Goal: Task Accomplishment & Management: Manage account settings

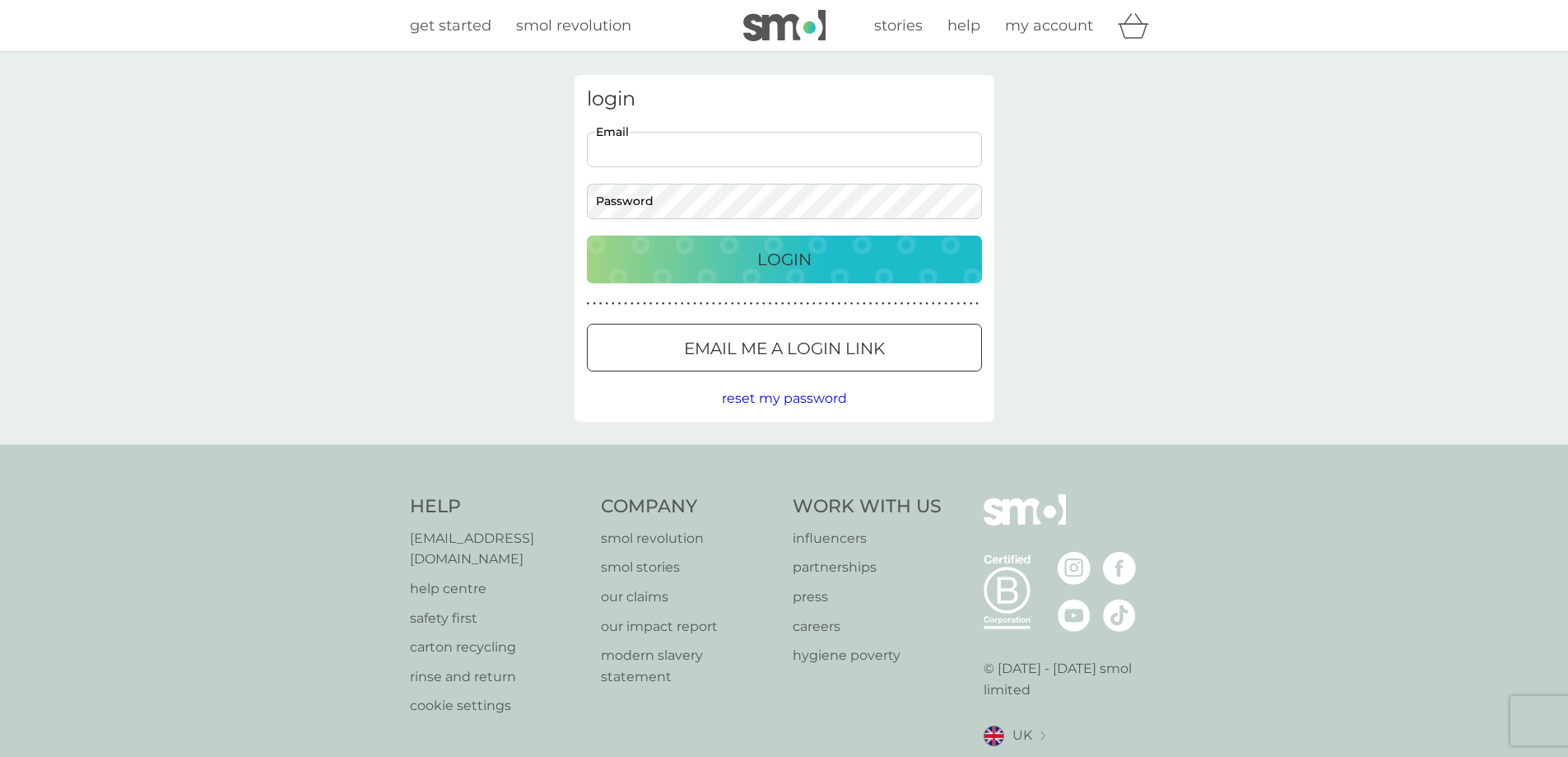
click at [745, 145] on input "Email" at bounding box center [784, 149] width 395 height 35
type input "ellyhunt73@gmail.com"
click at [777, 254] on p "Login" at bounding box center [784, 259] width 54 height 26
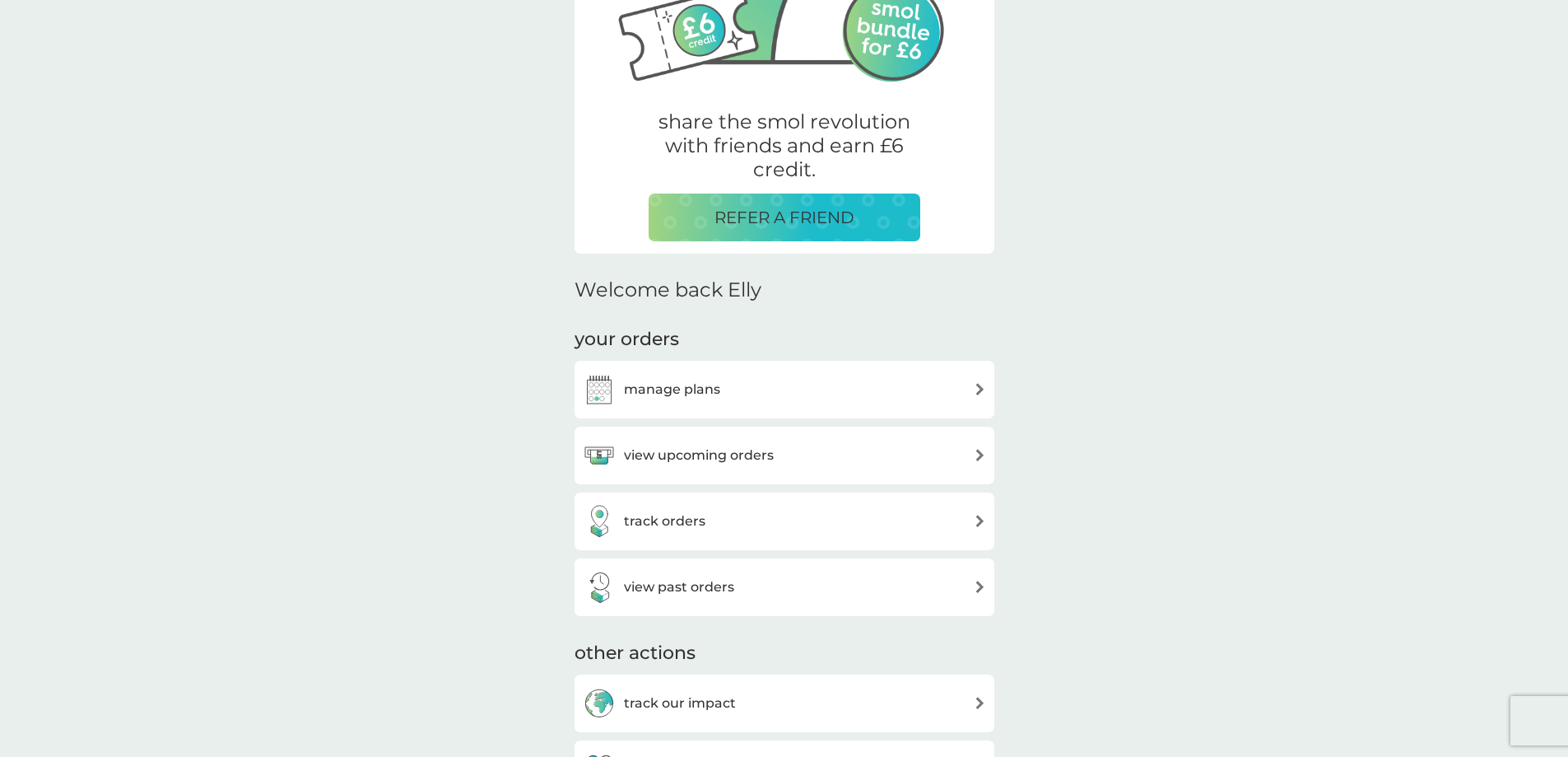
scroll to position [247, 0]
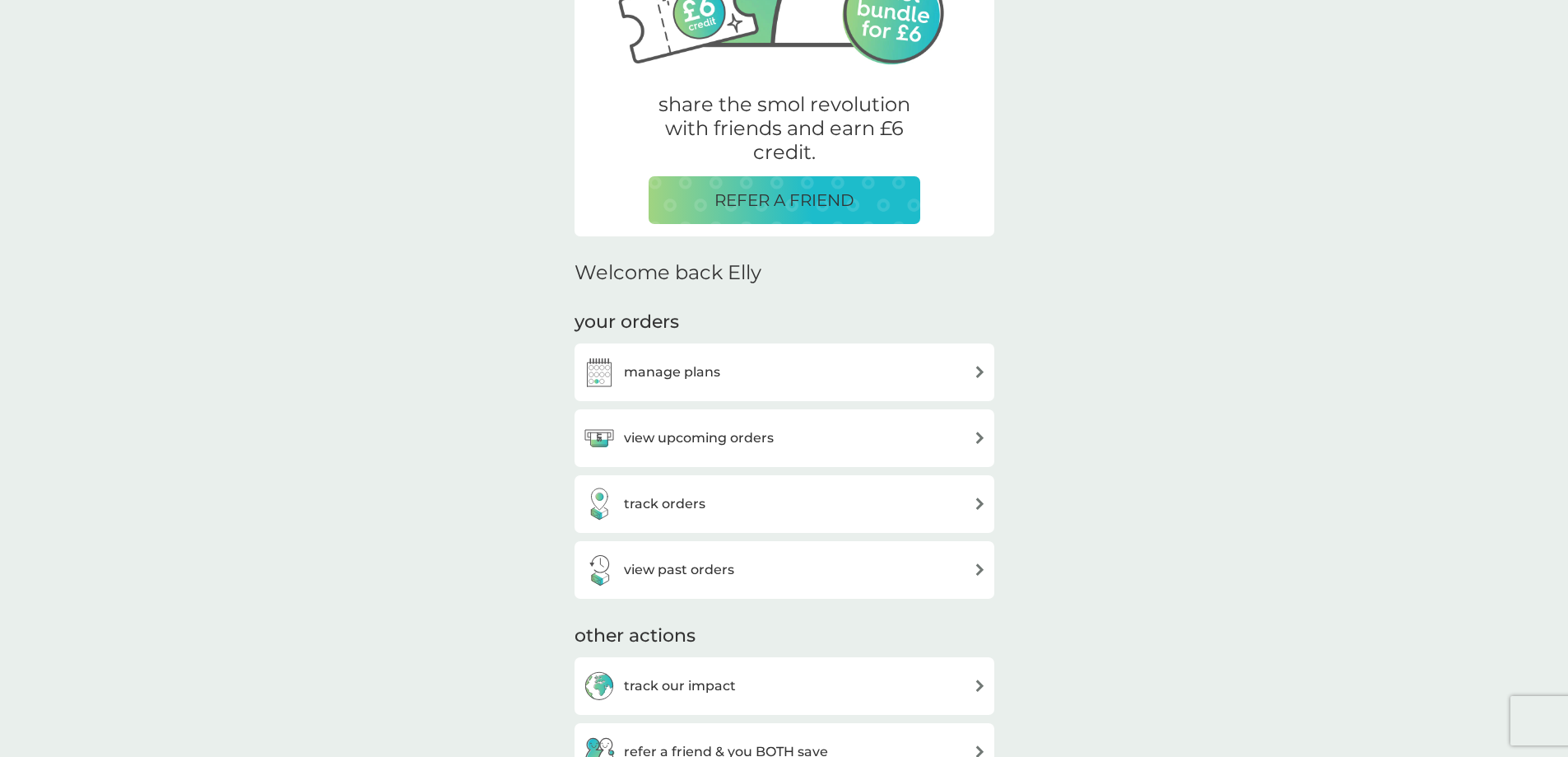
click at [717, 363] on h3 "manage plans" at bounding box center [672, 372] width 96 height 21
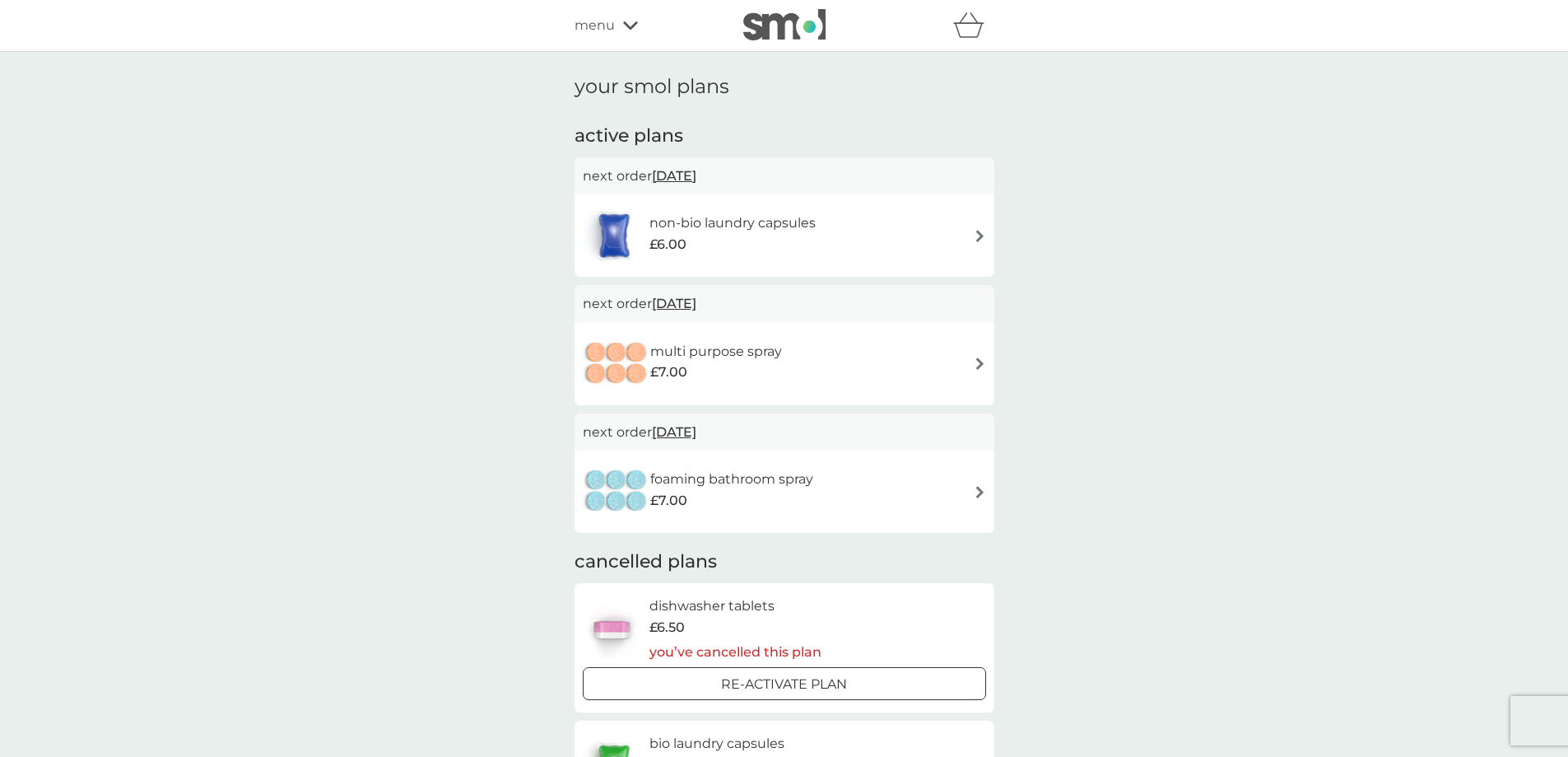
click at [967, 237] on div "non-bio laundry capsules £6.00" at bounding box center [784, 236] width 404 height 58
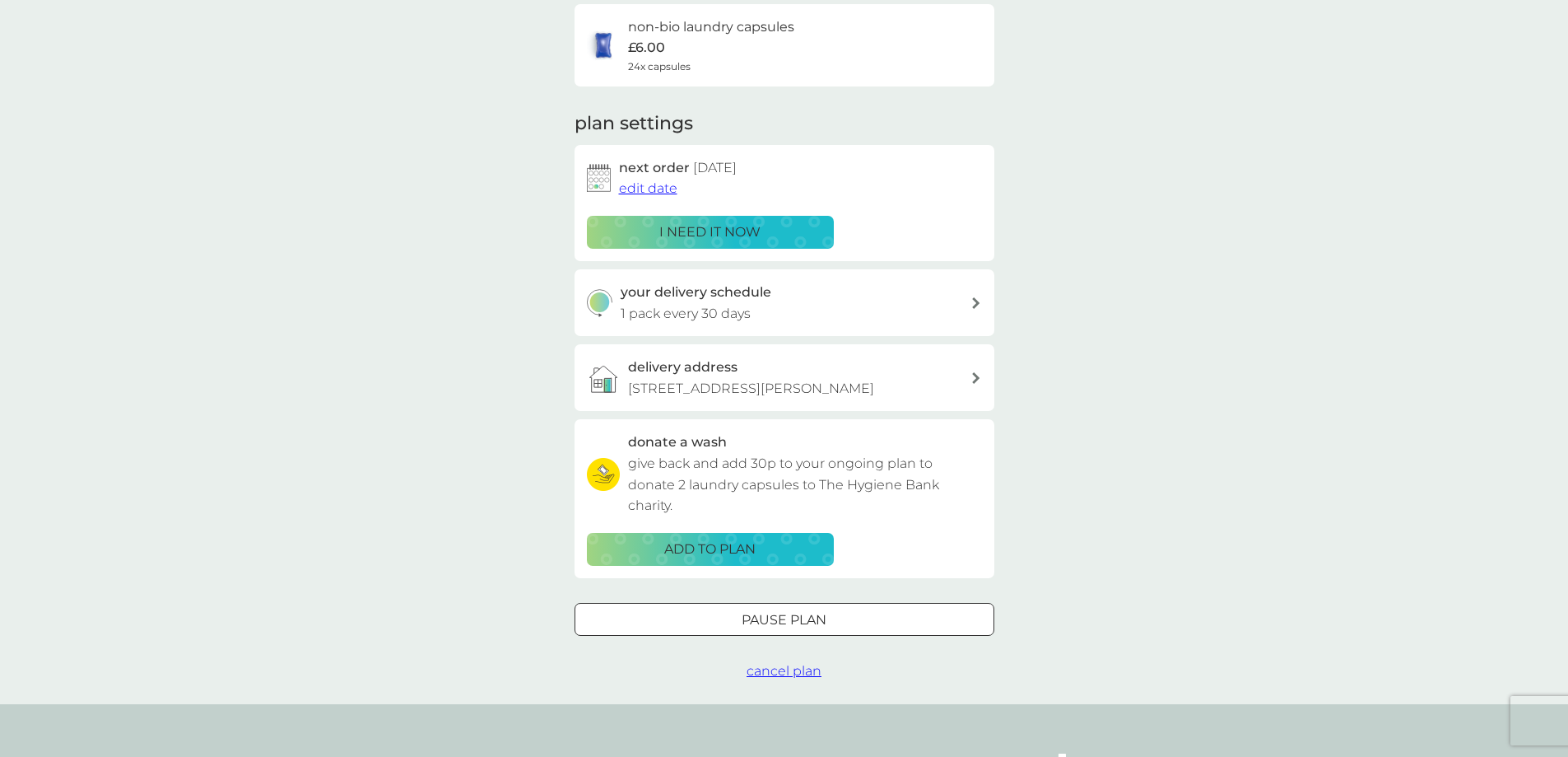
scroll to position [165, 0]
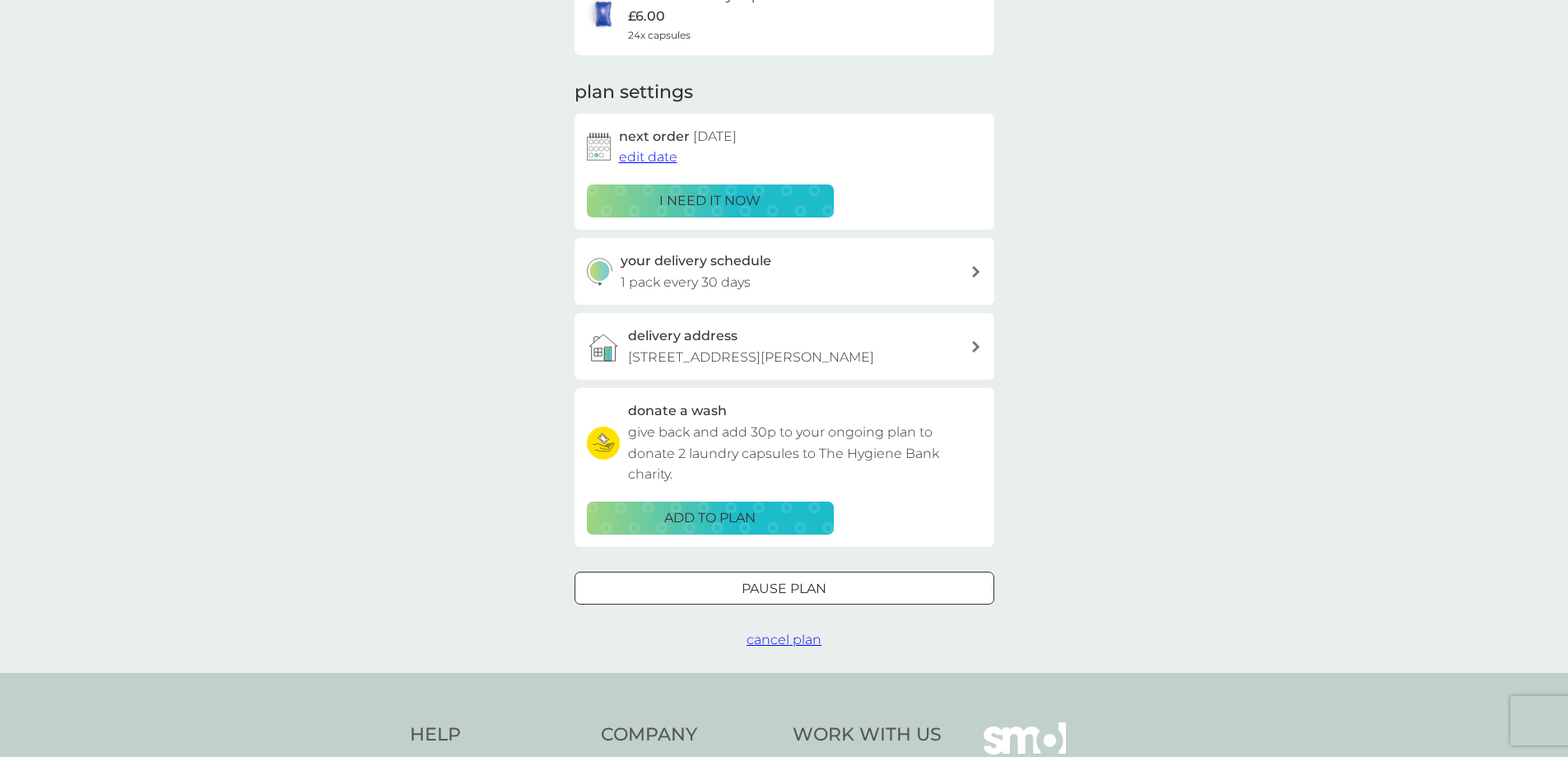
click at [831, 591] on div "Pause plan" at bounding box center [784, 588] width 418 height 21
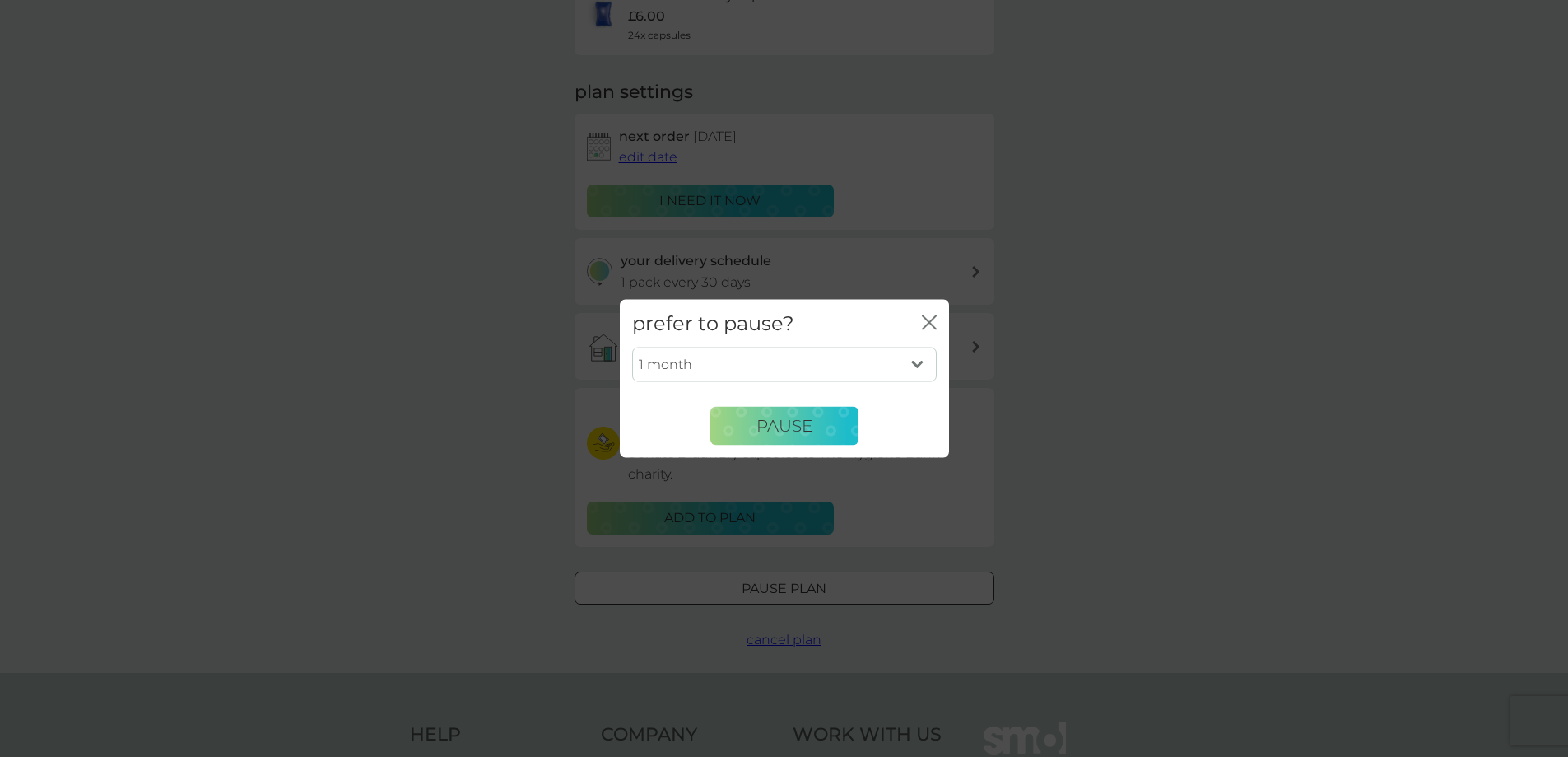
click at [804, 371] on select "1 month 2 months 3 months 4 months 5 months 6 months" at bounding box center [784, 365] width 305 height 35
select select "6"
click at [633, 348] on select "1 month 2 months 3 months 4 months 5 months 6 months" at bounding box center [784, 365] width 305 height 35
click at [790, 420] on span "Pause" at bounding box center [784, 426] width 56 height 20
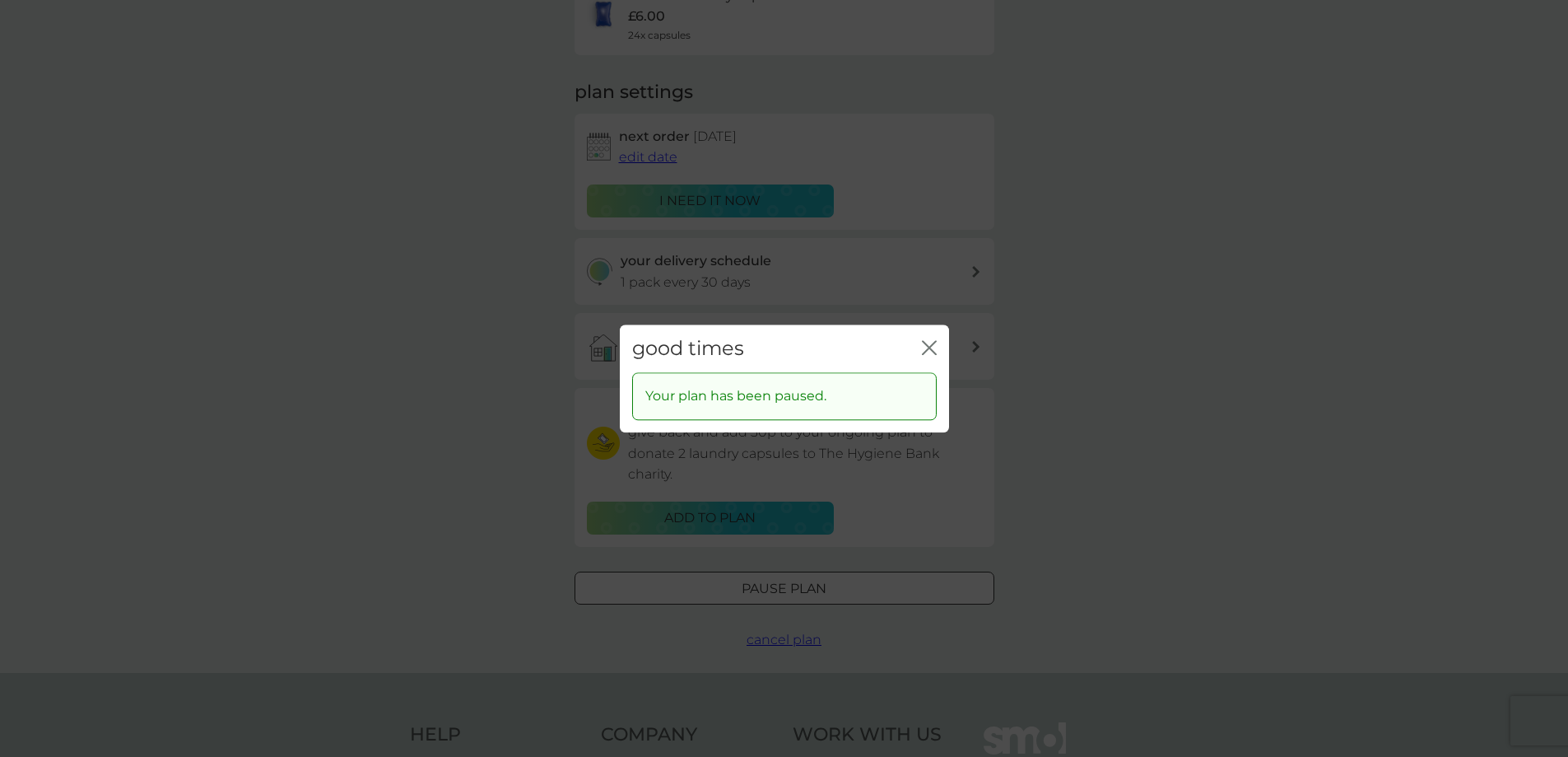
click at [923, 347] on icon "close" at bounding box center [928, 347] width 15 height 15
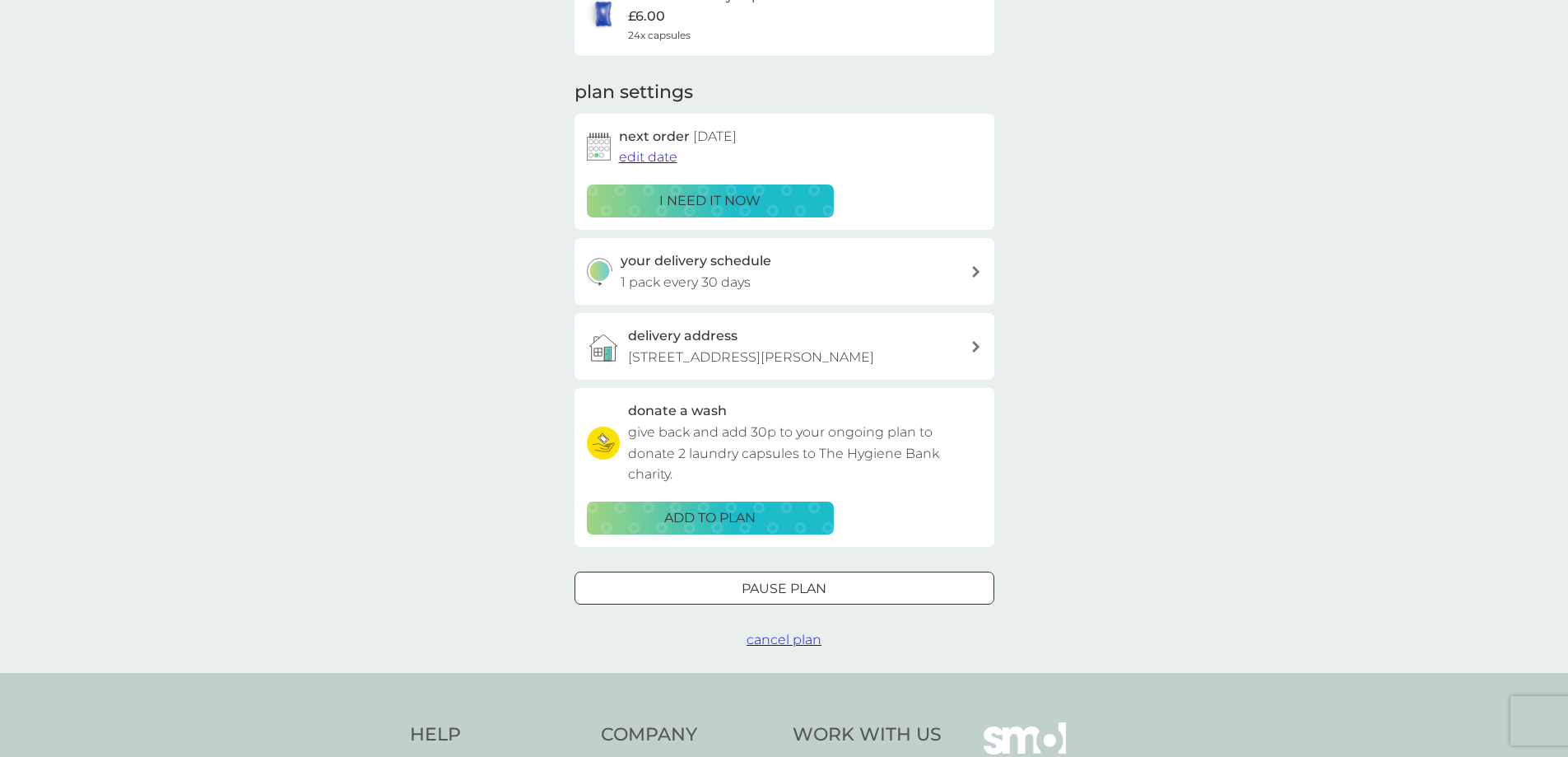
scroll to position [0, 0]
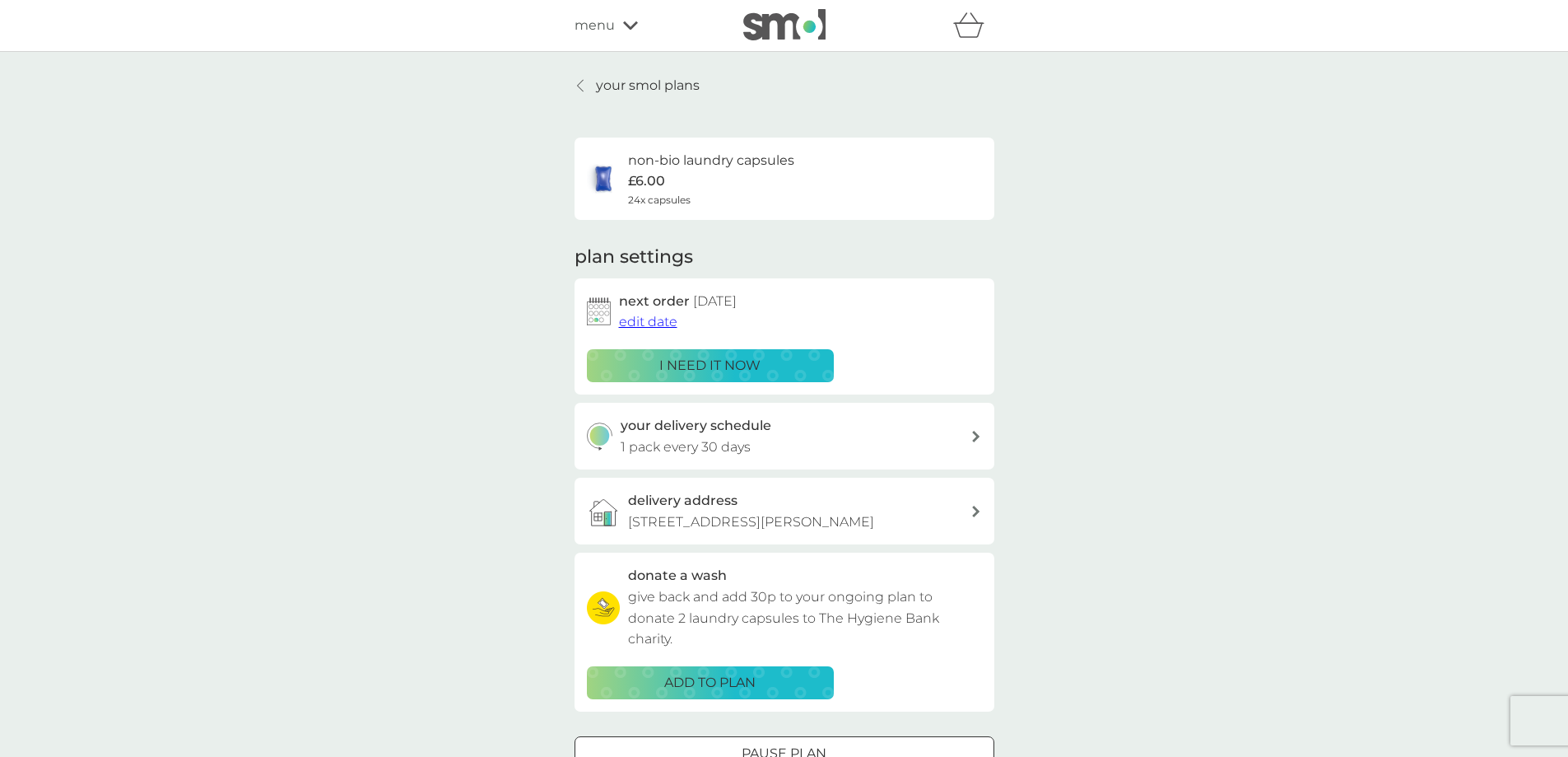
click at [623, 87] on p "your smol plans" at bounding box center [648, 85] width 104 height 21
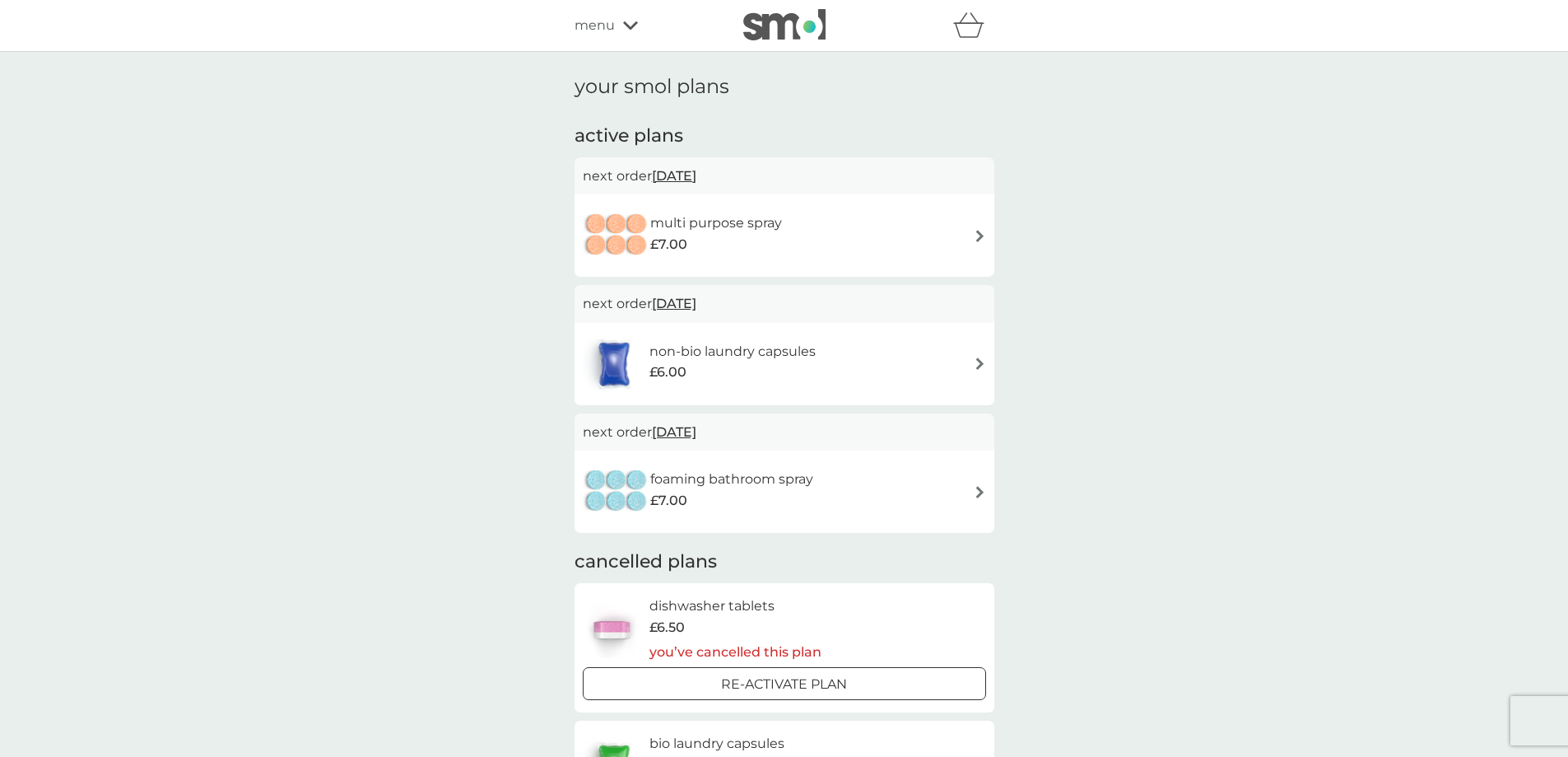
click at [864, 242] on div "multi purpose spray £7.00" at bounding box center [784, 236] width 404 height 58
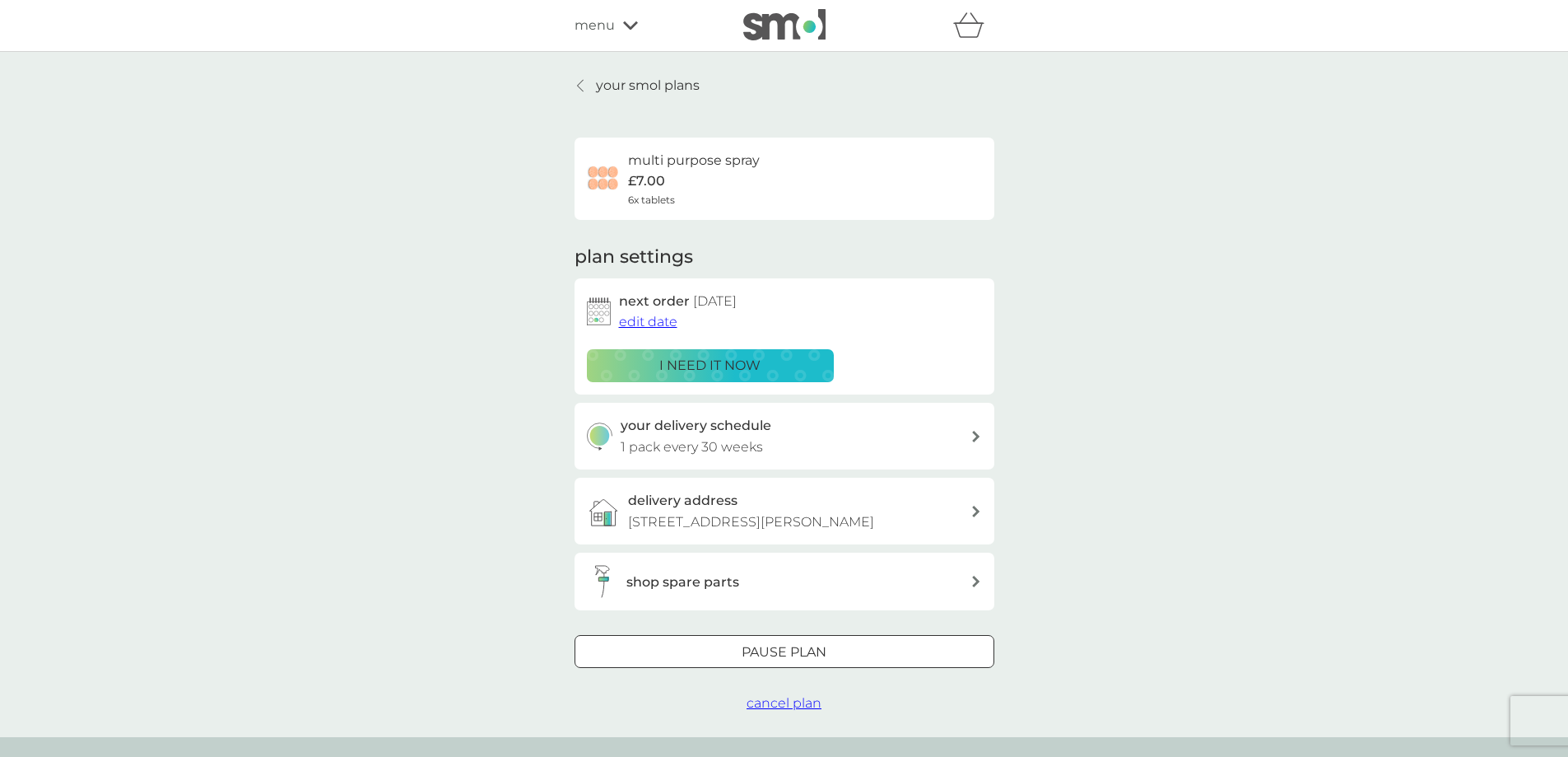
click at [655, 319] on span "edit date" at bounding box center [648, 322] width 58 height 16
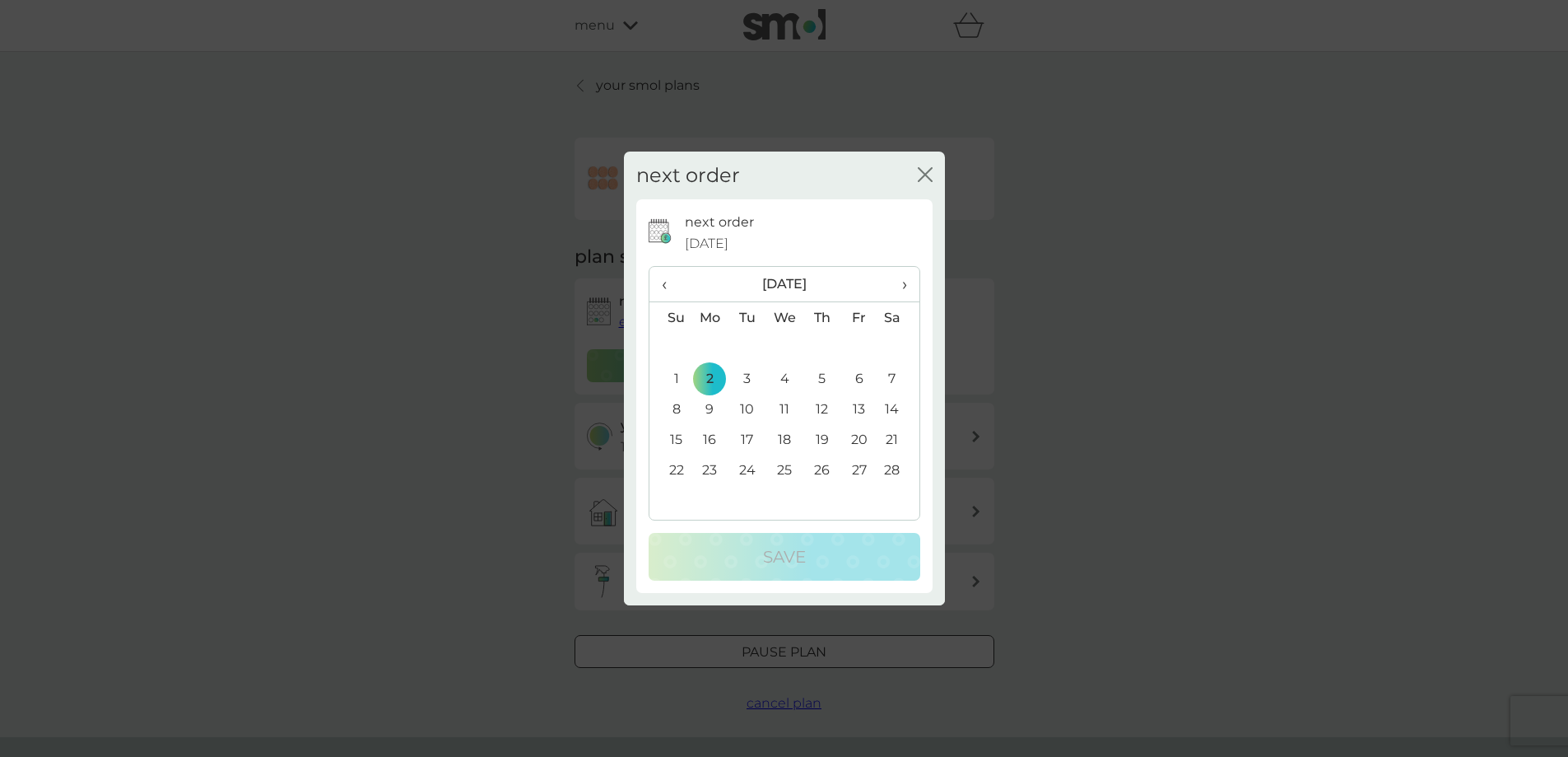
click at [899, 287] on span "›" at bounding box center [897, 284] width 16 height 35
click at [785, 404] on td "15" at bounding box center [784, 409] width 38 height 30
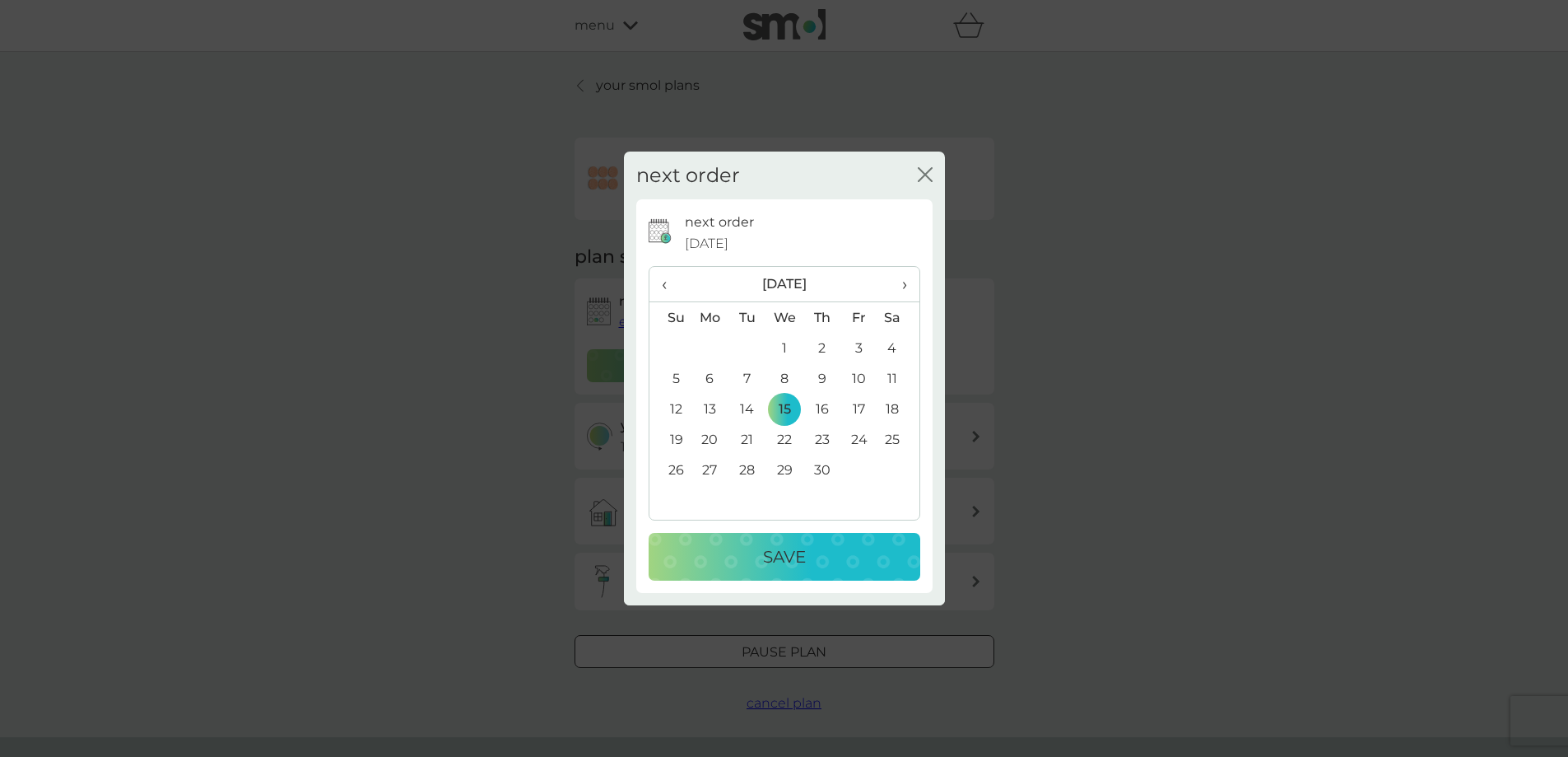
click at [808, 556] on div "Save" at bounding box center [784, 557] width 239 height 26
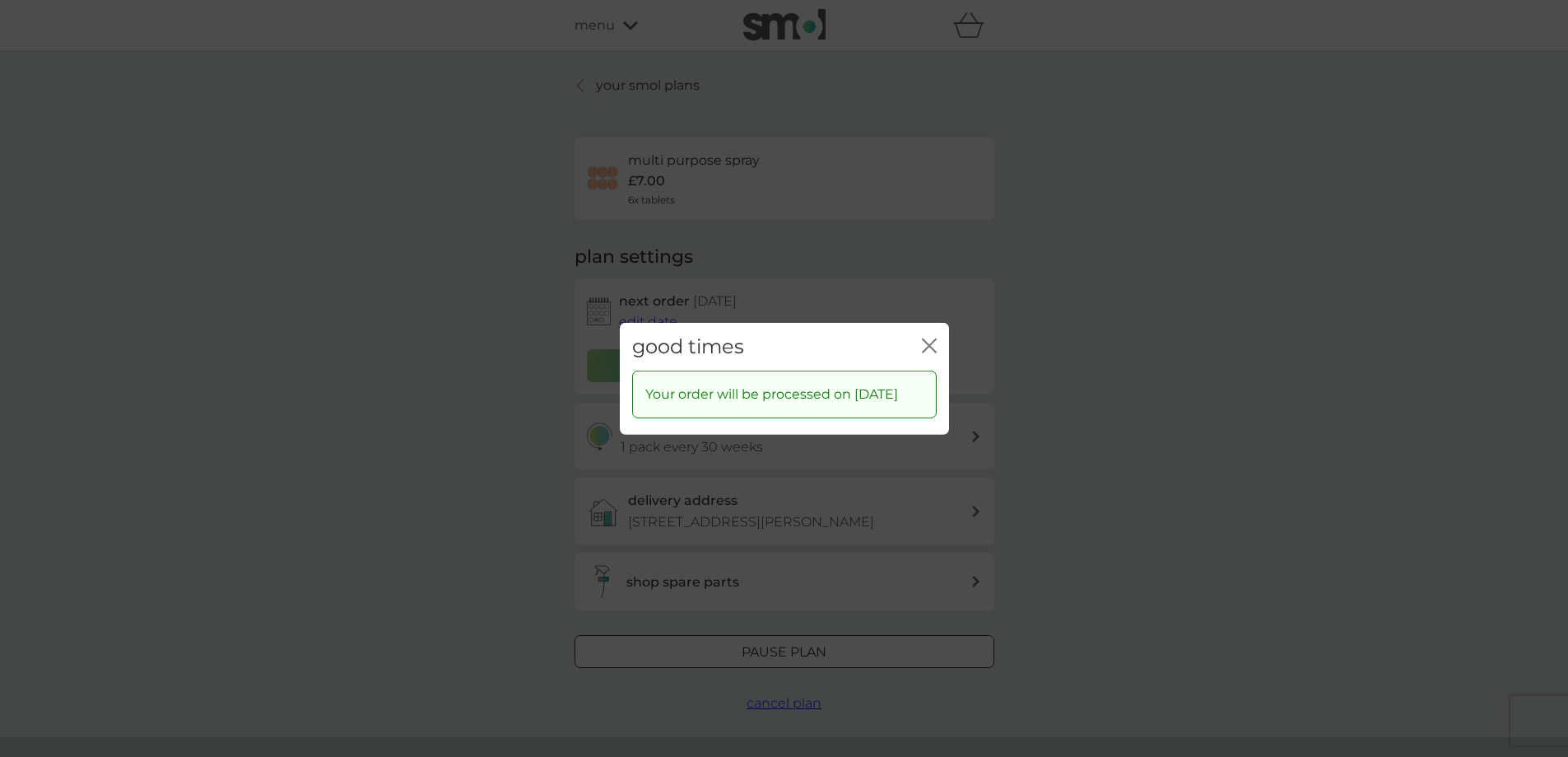
click at [927, 338] on icon "close" at bounding box center [928, 345] width 15 height 15
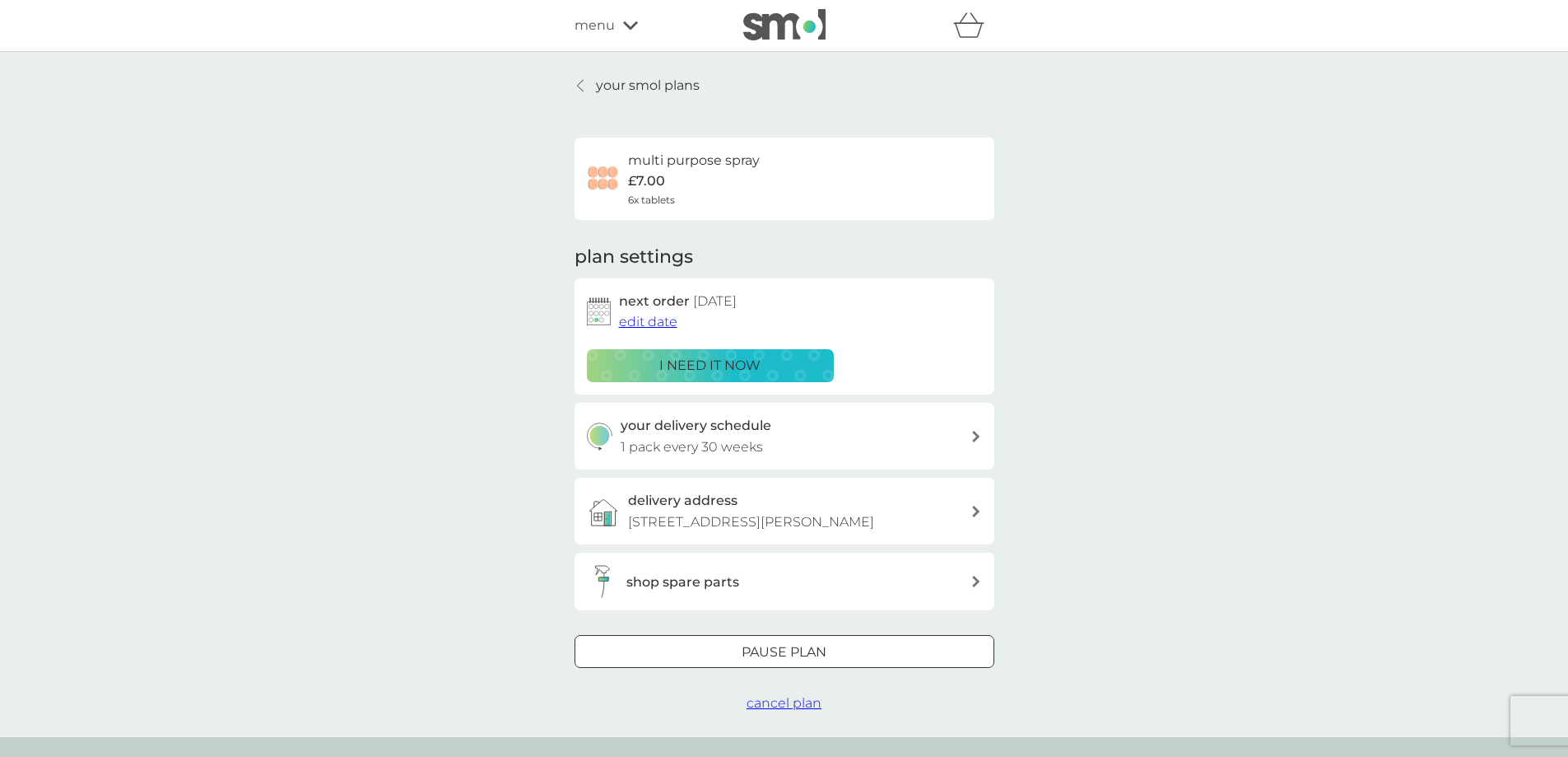
click at [614, 84] on p "your smol plans" at bounding box center [648, 85] width 104 height 21
